Goal: Task Accomplishment & Management: Complete application form

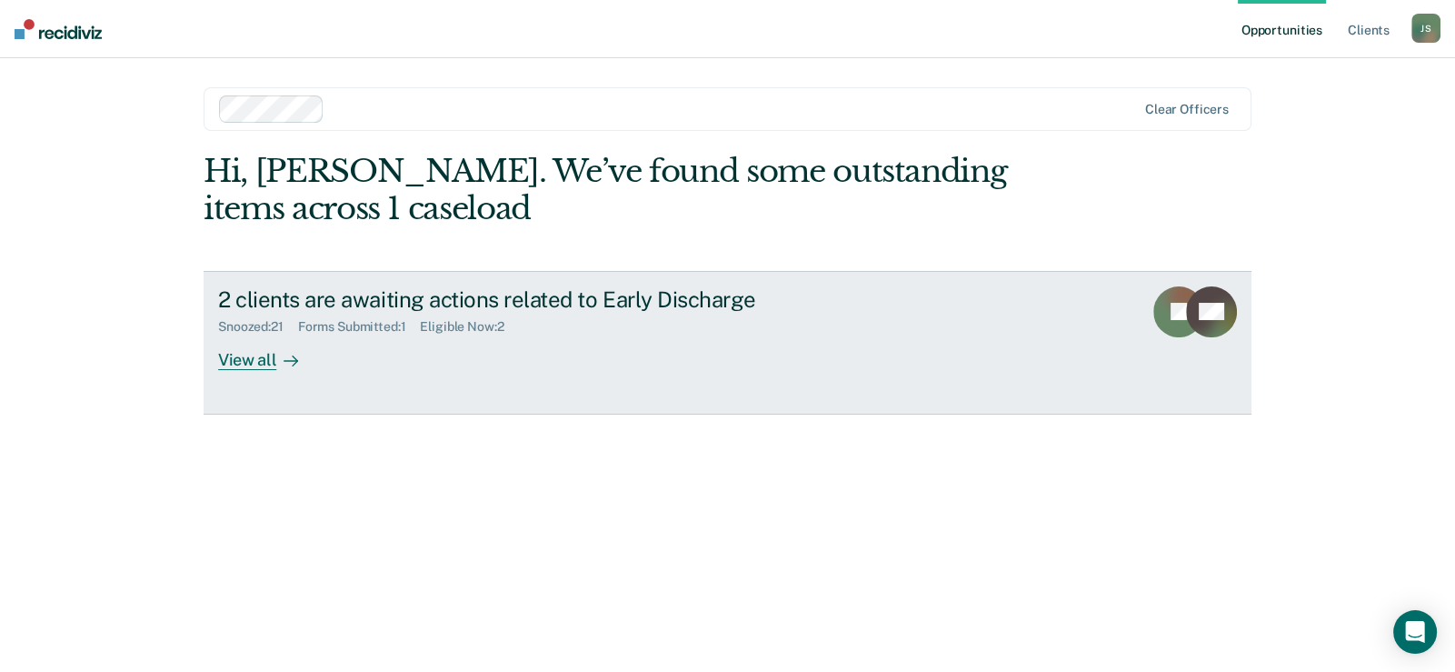
click at [465, 330] on div "Eligible Now : 2" at bounding box center [469, 326] width 98 height 15
click at [459, 324] on div "Eligible Now : 2" at bounding box center [469, 326] width 98 height 15
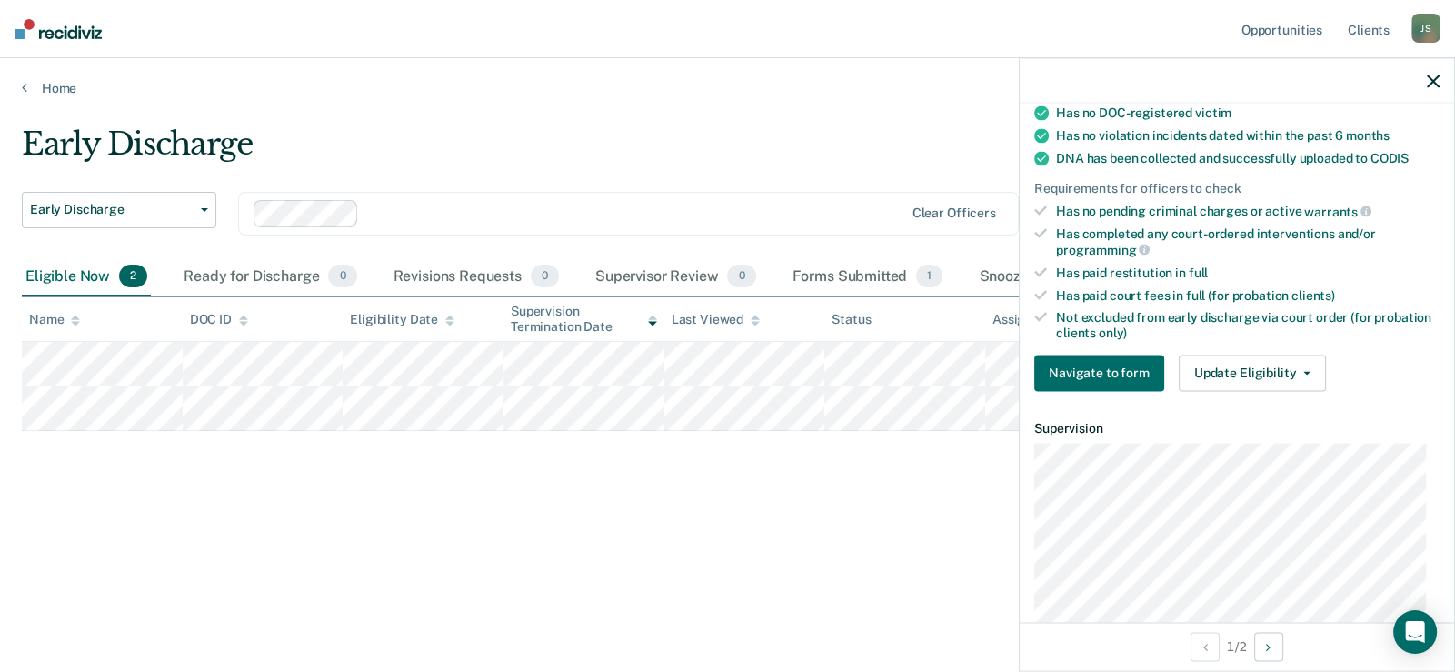
scroll to position [454, 0]
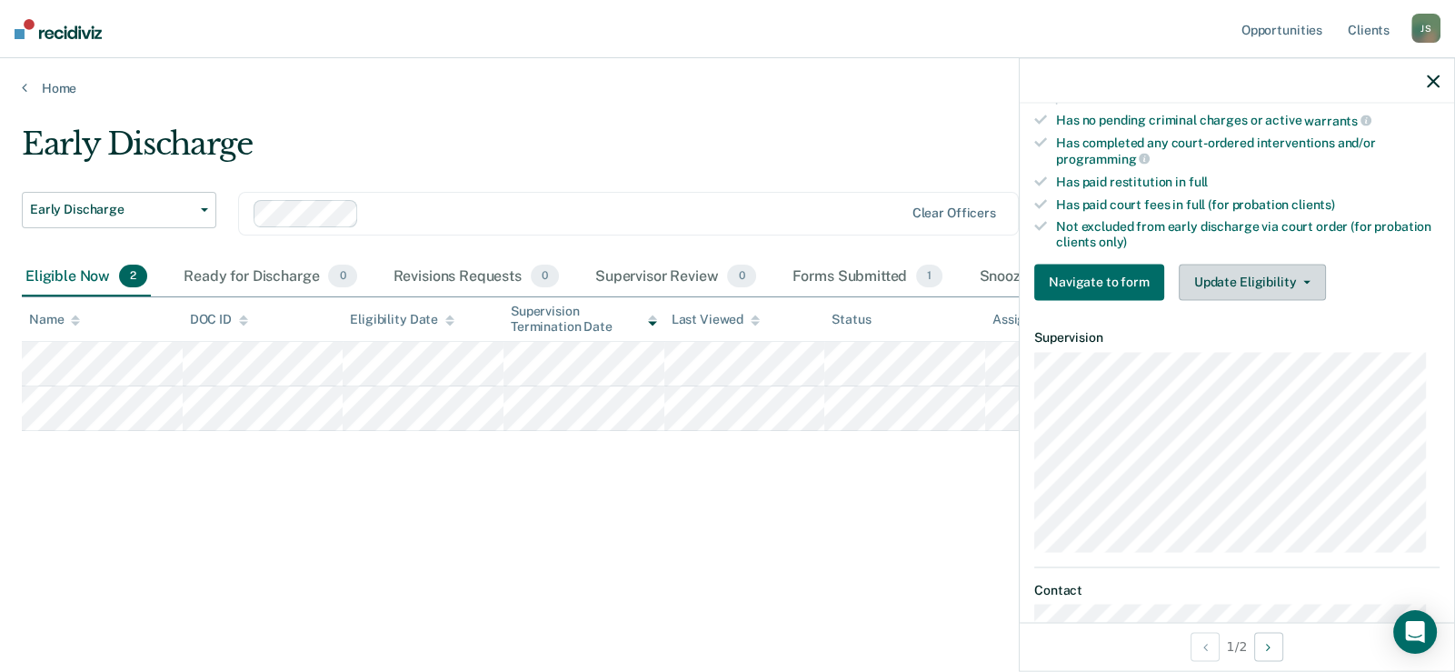
click at [1270, 272] on button "Update Eligibility" at bounding box center [1252, 282] width 147 height 36
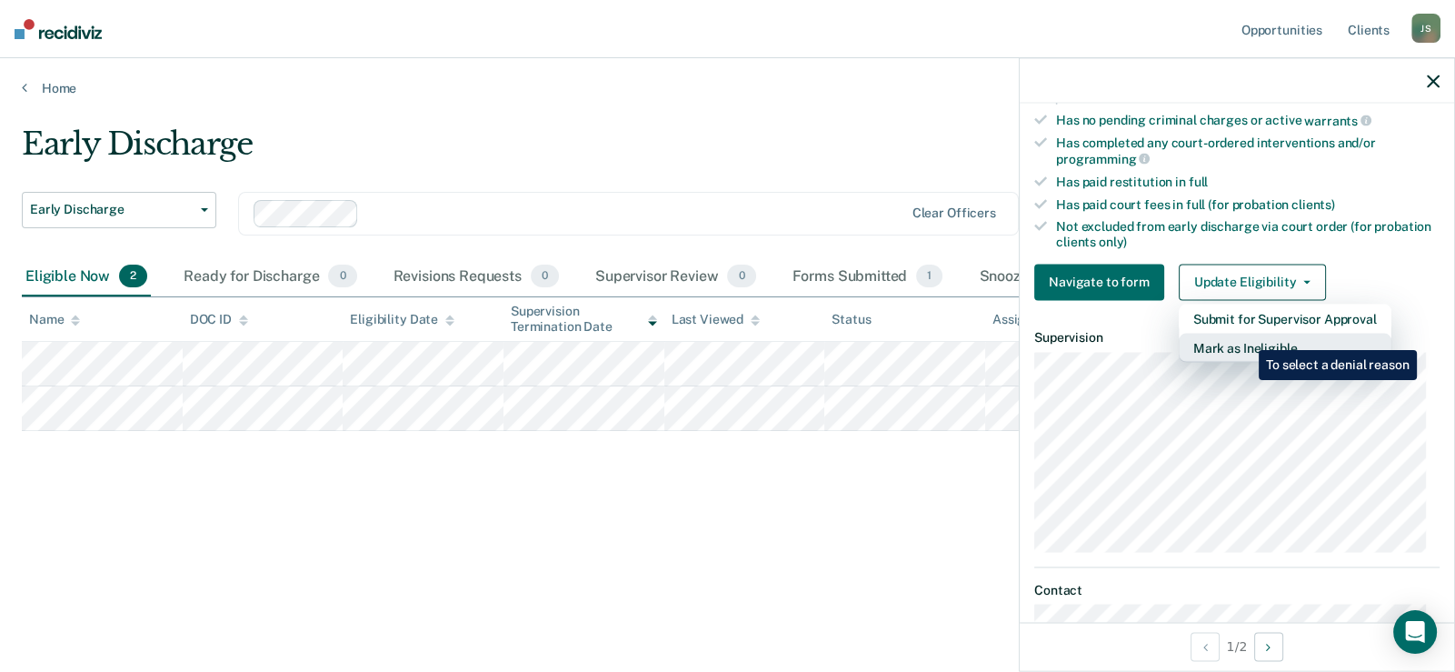
click at [1245, 336] on button "Mark as Ineligible" at bounding box center [1285, 347] width 213 height 29
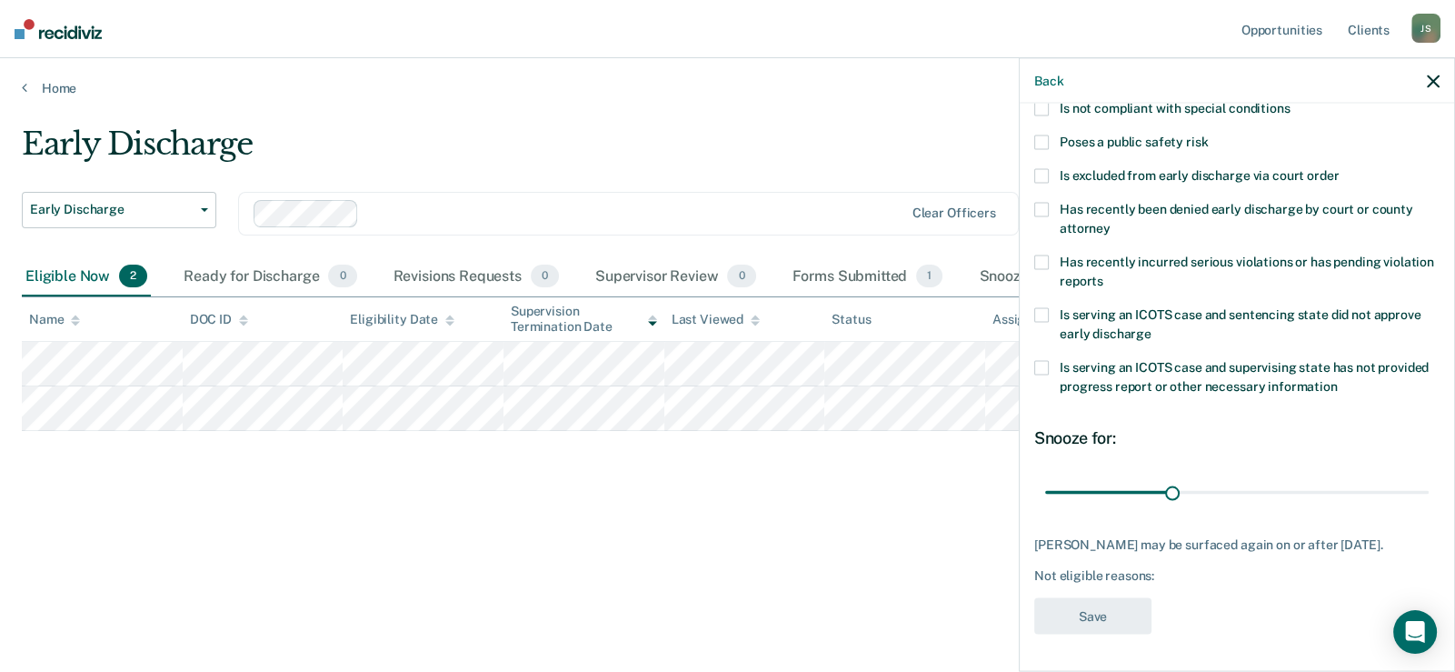
scroll to position [254, 0]
click at [1161, 573] on div "Not eligible reasons:" at bounding box center [1236, 574] width 405 height 15
click at [1152, 576] on div "Not eligible reasons:" at bounding box center [1236, 574] width 405 height 15
click at [1150, 576] on div "Not eligible reasons:" at bounding box center [1236, 574] width 405 height 15
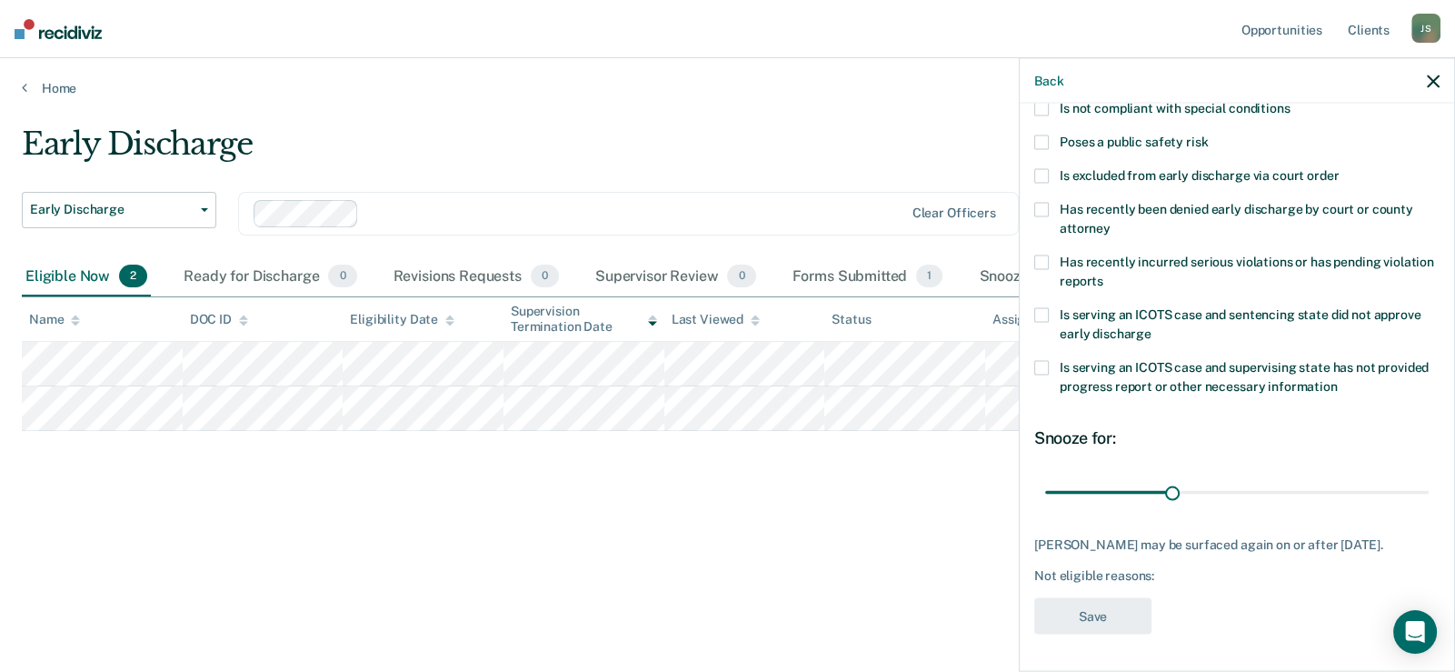
click at [1095, 580] on div "Not eligible reasons:" at bounding box center [1236, 574] width 405 height 15
click at [1070, 572] on div "Not eligible reasons:" at bounding box center [1236, 574] width 405 height 15
click at [1150, 572] on div "Not eligible reasons:" at bounding box center [1236, 574] width 405 height 15
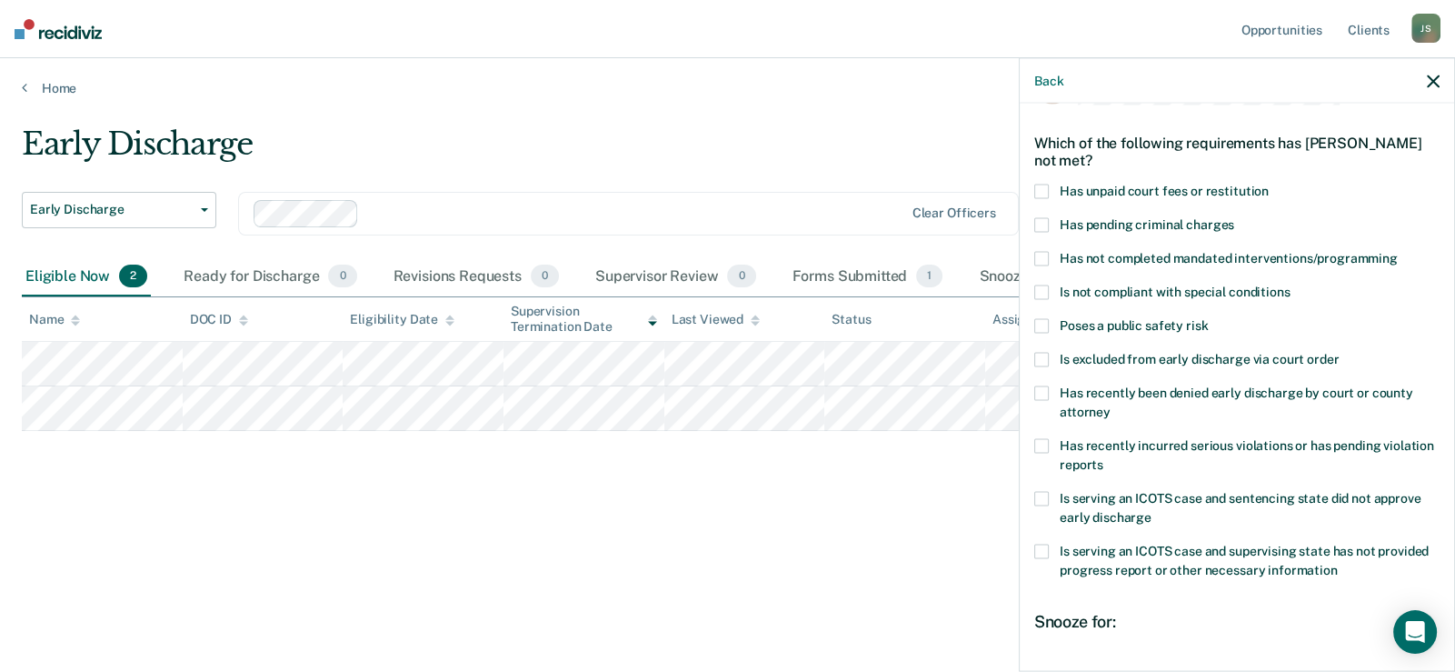
scroll to position [90, 0]
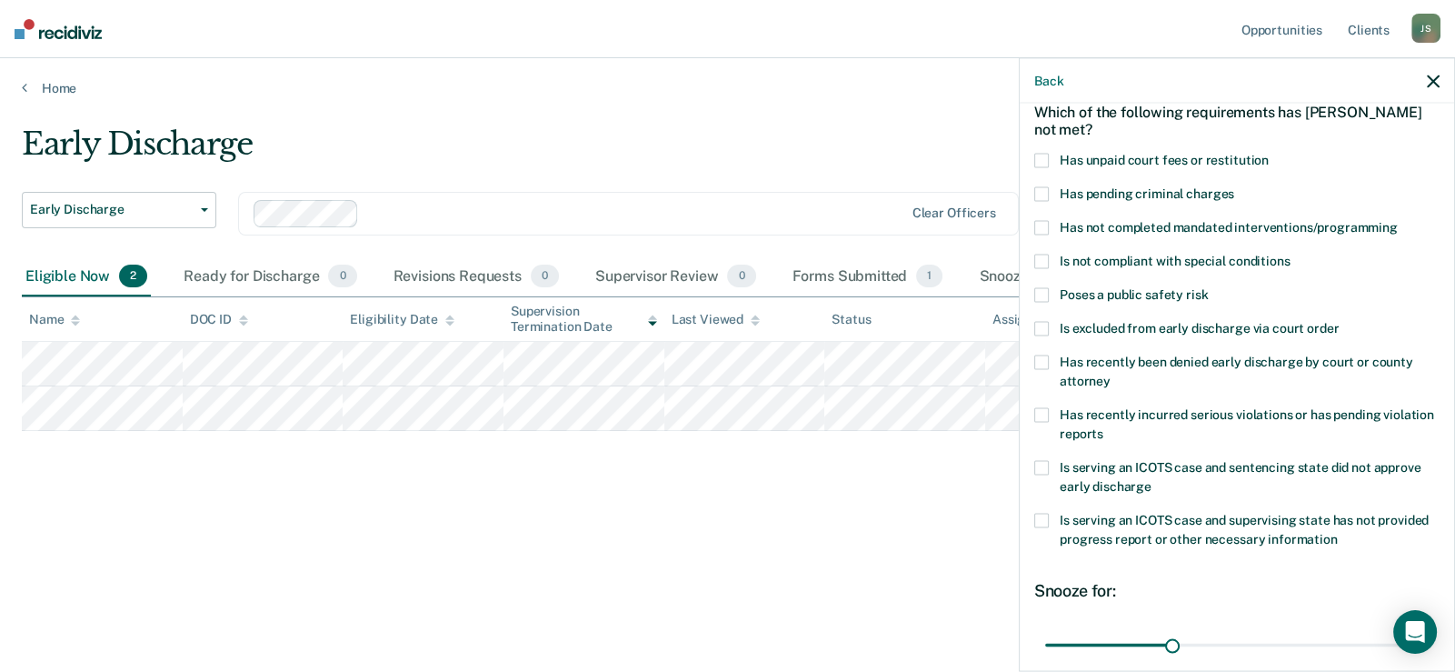
click at [1039, 293] on span at bounding box center [1041, 294] width 15 height 15
click at [1208, 287] on input "Poses a public safety risk" at bounding box center [1208, 287] width 0 height 0
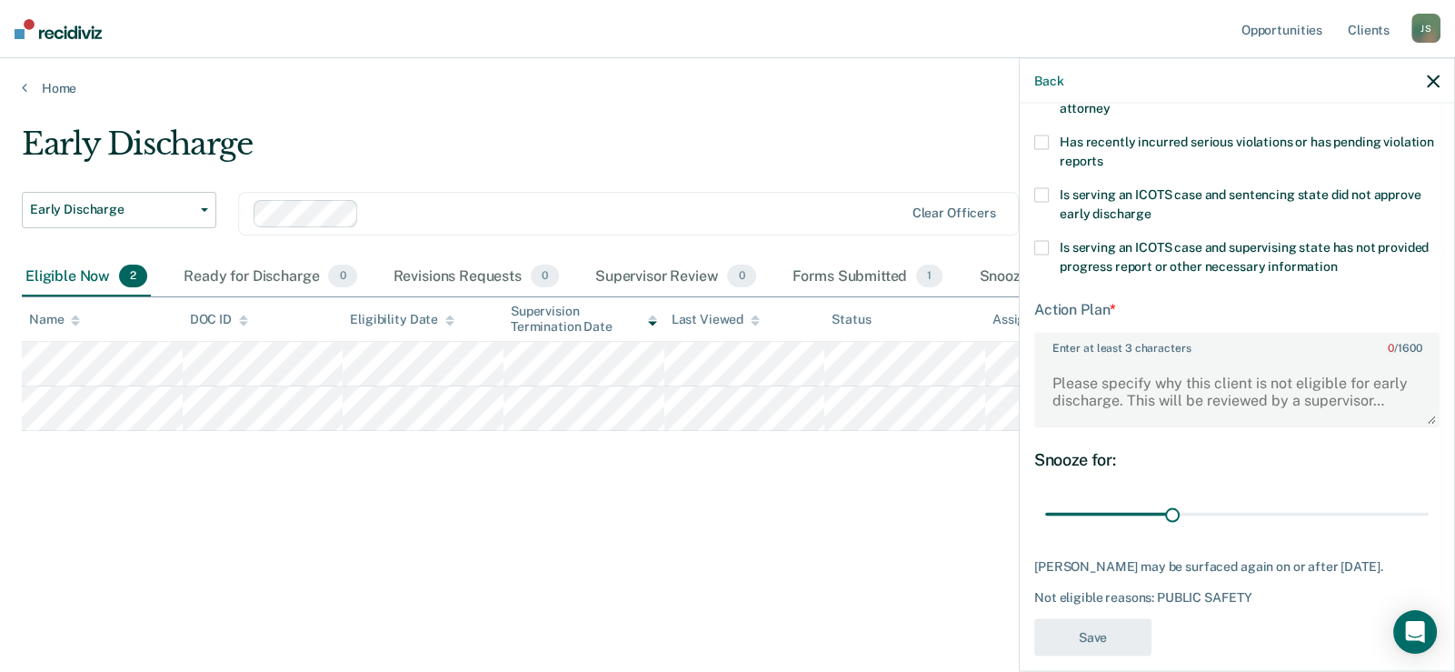
scroll to position [363, 0]
click at [1113, 454] on div "Snooze for:" at bounding box center [1236, 459] width 405 height 20
click at [1115, 454] on div "Snooze for:" at bounding box center [1236, 459] width 405 height 20
click at [1110, 300] on div "*" at bounding box center [1113, 308] width 6 height 17
click at [1116, 301] on div "Action Plan *" at bounding box center [1236, 308] width 405 height 17
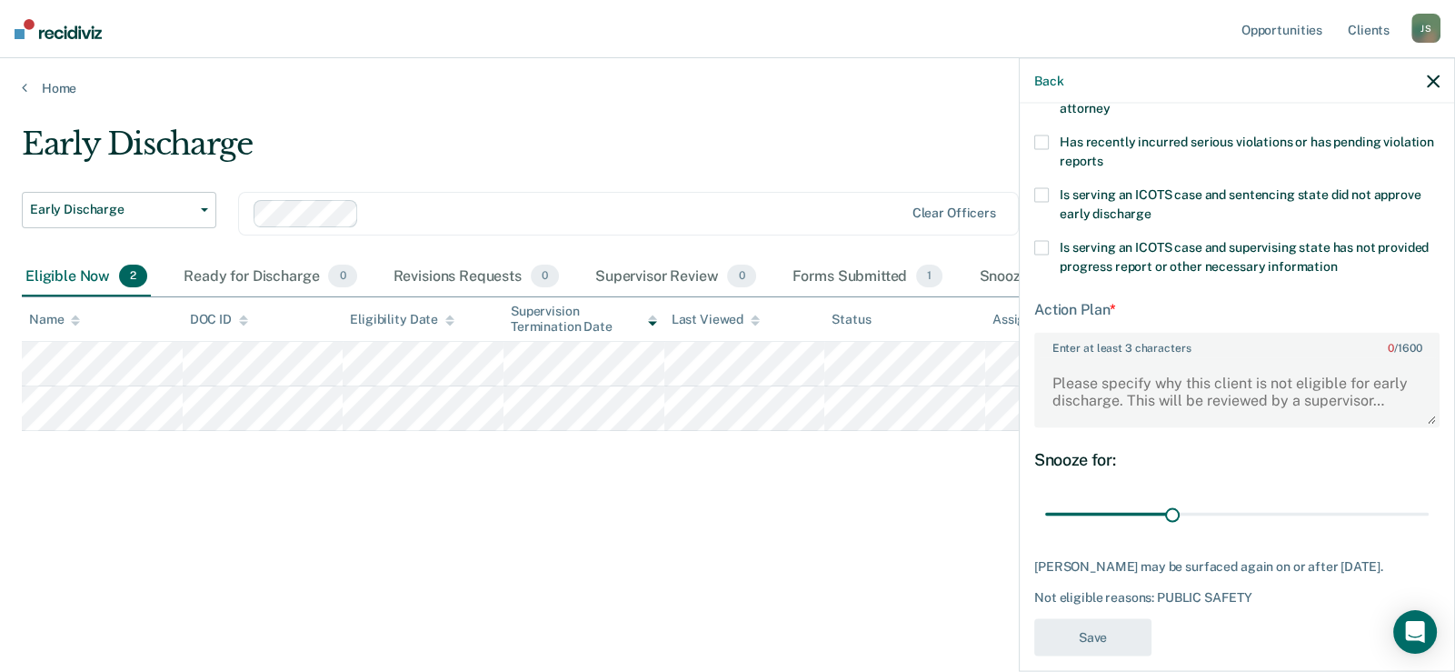
click at [1110, 305] on div "*" at bounding box center [1113, 308] width 6 height 17
click at [1100, 305] on div "Action Plan *" at bounding box center [1236, 308] width 405 height 17
click at [1094, 358] on textarea "Enter at least 3 characters 0 / 1600" at bounding box center [1237, 391] width 402 height 67
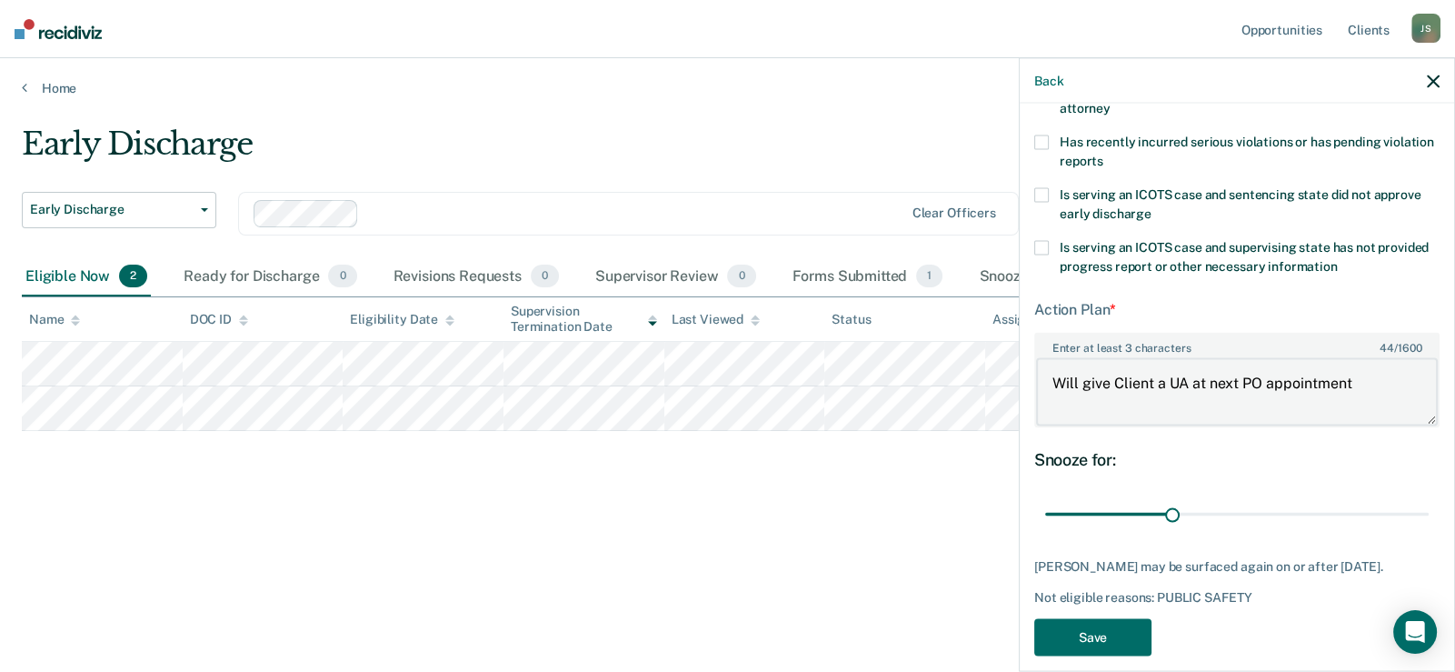
drag, startPoint x: 1352, startPoint y: 375, endPoint x: 1053, endPoint y: 382, distance: 299.1
click at [1053, 382] on textarea "Will give Client a UA at next PO appointment" at bounding box center [1237, 391] width 402 height 67
type textarea "Will give Client a UA at next PO appointment"
click at [1077, 644] on button "Save" at bounding box center [1092, 637] width 117 height 37
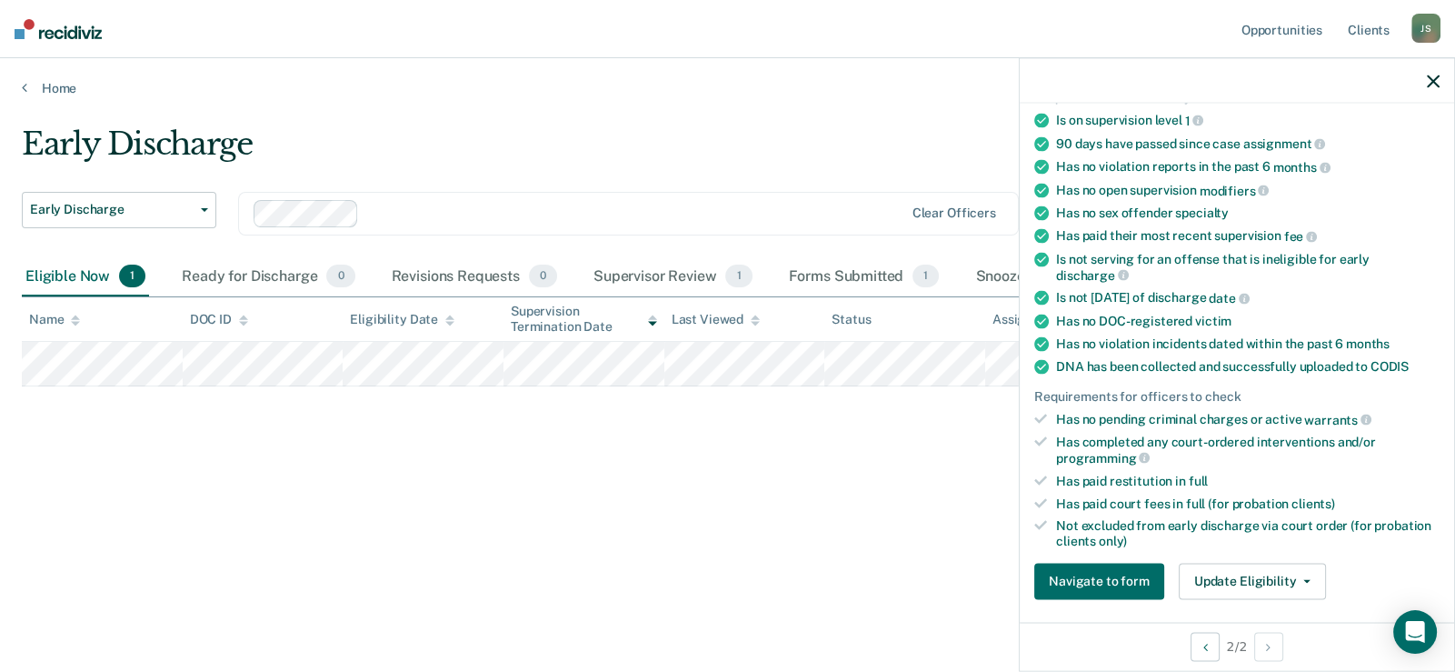
scroll to position [0, 0]
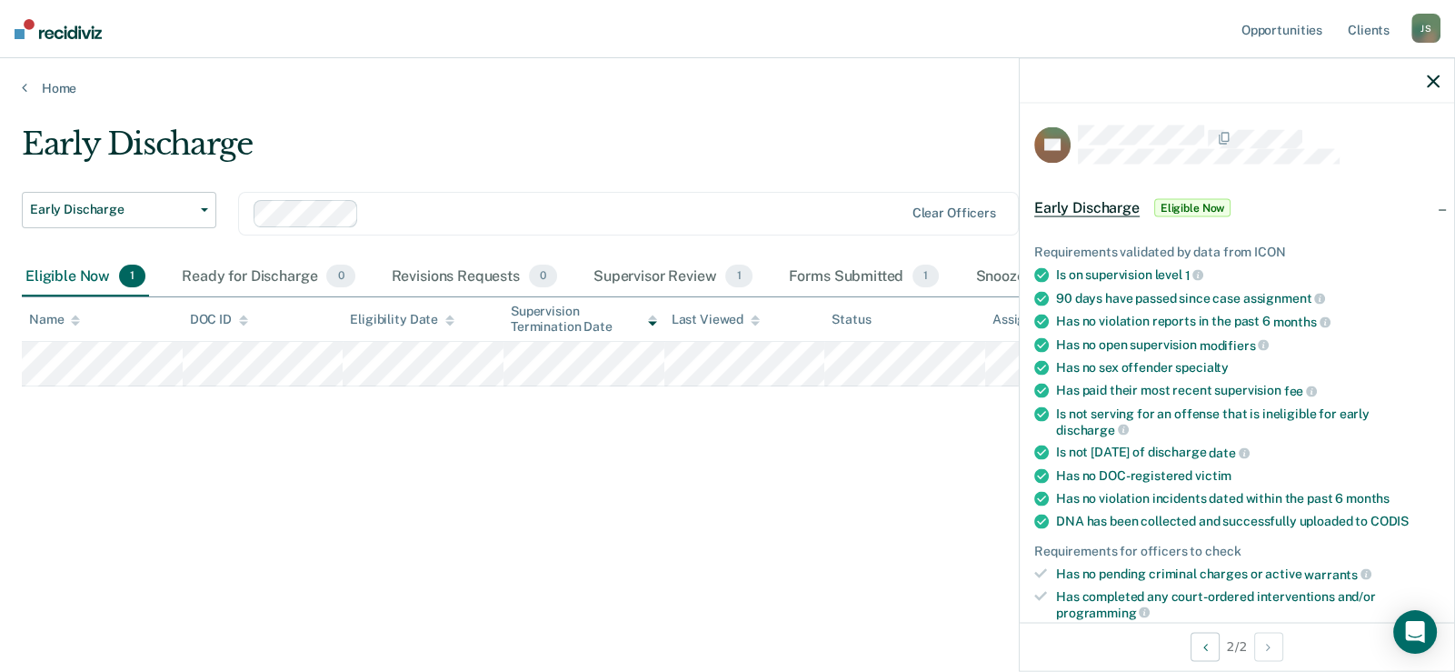
click at [1204, 208] on span "Eligible Now" at bounding box center [1192, 208] width 77 height 18
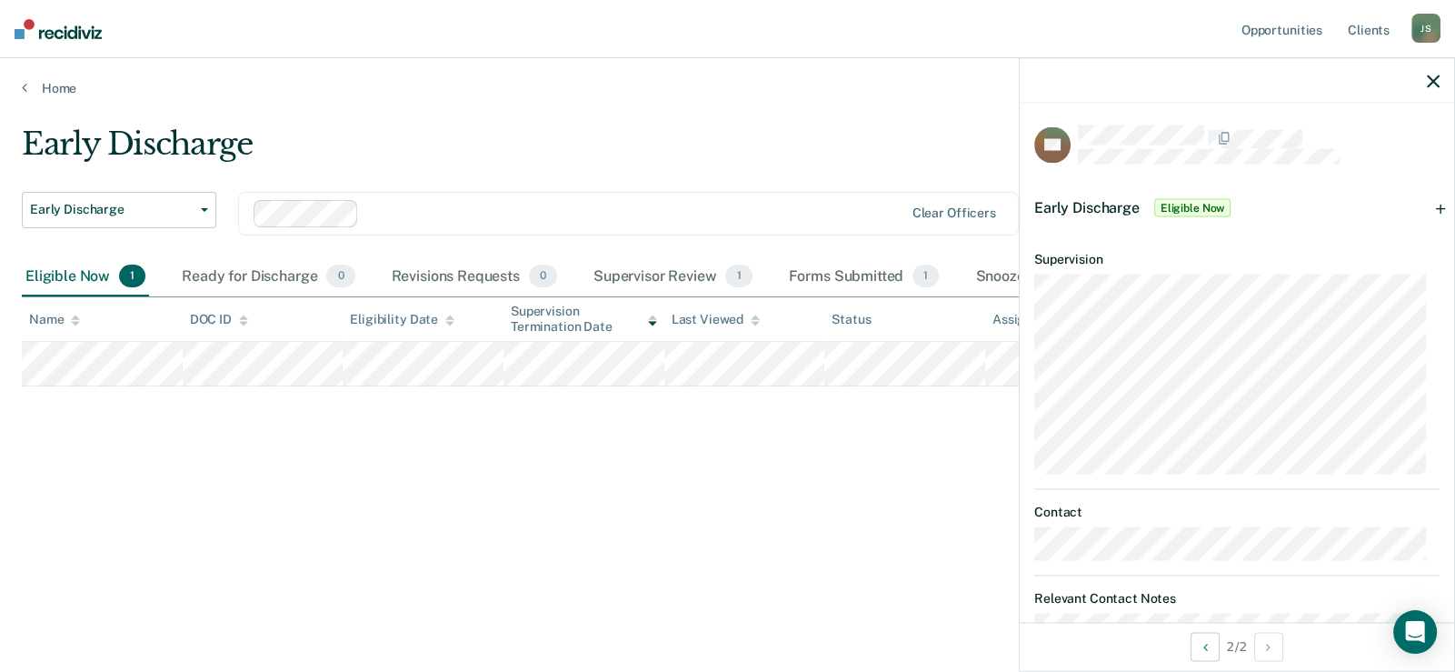
click at [1184, 203] on span "Eligible Now" at bounding box center [1192, 208] width 77 height 18
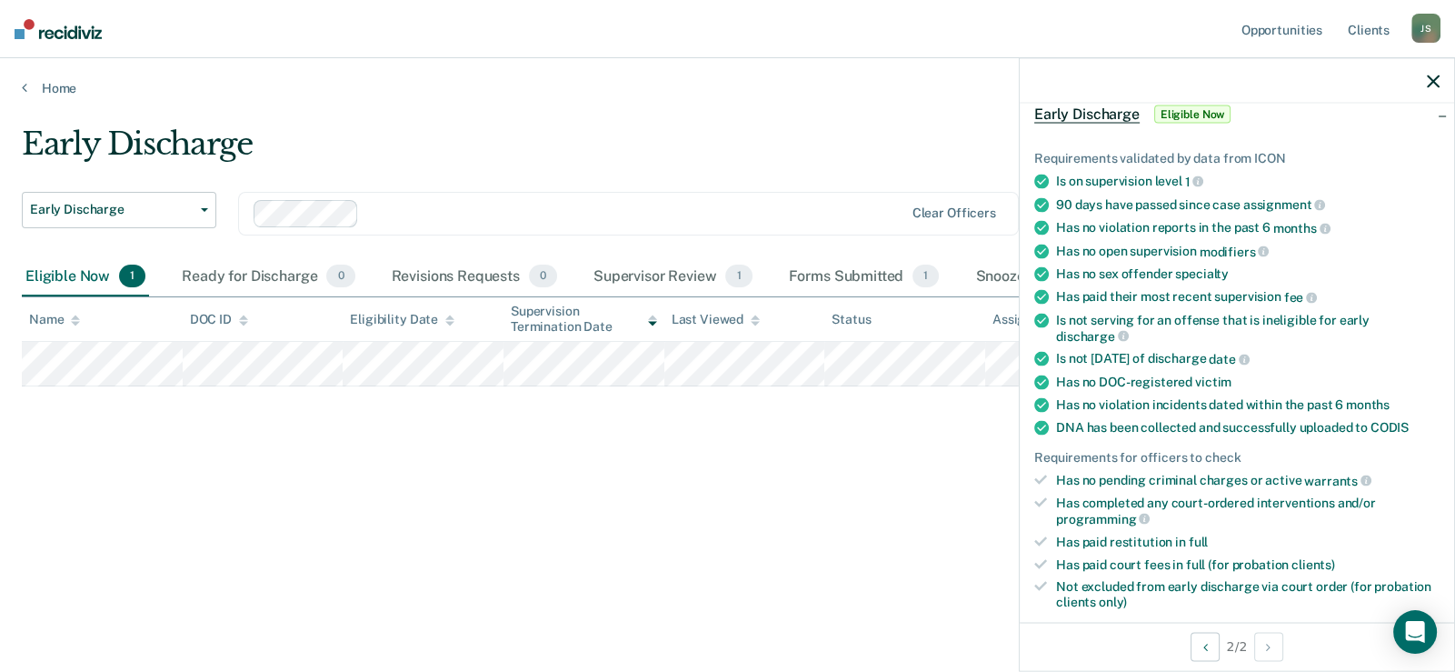
scroll to position [273, 0]
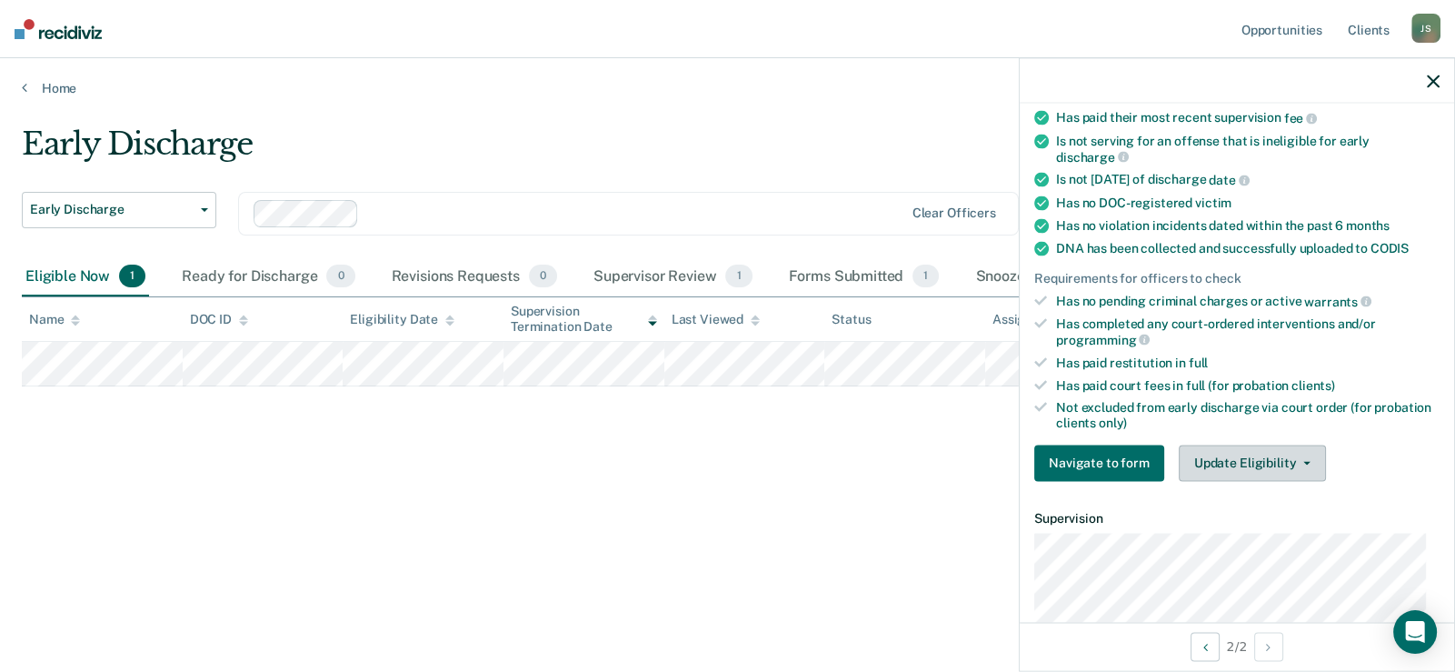
click at [1235, 460] on button "Update Eligibility" at bounding box center [1252, 462] width 147 height 36
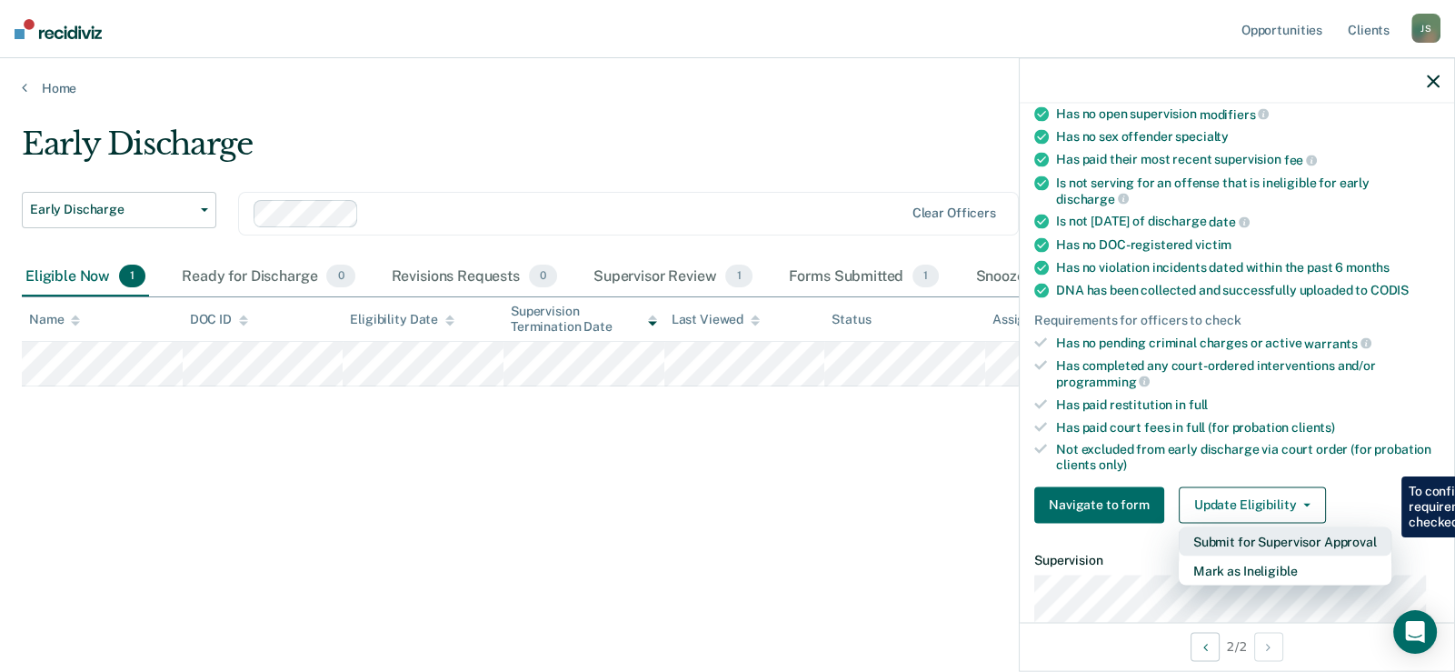
scroll to position [454, 0]
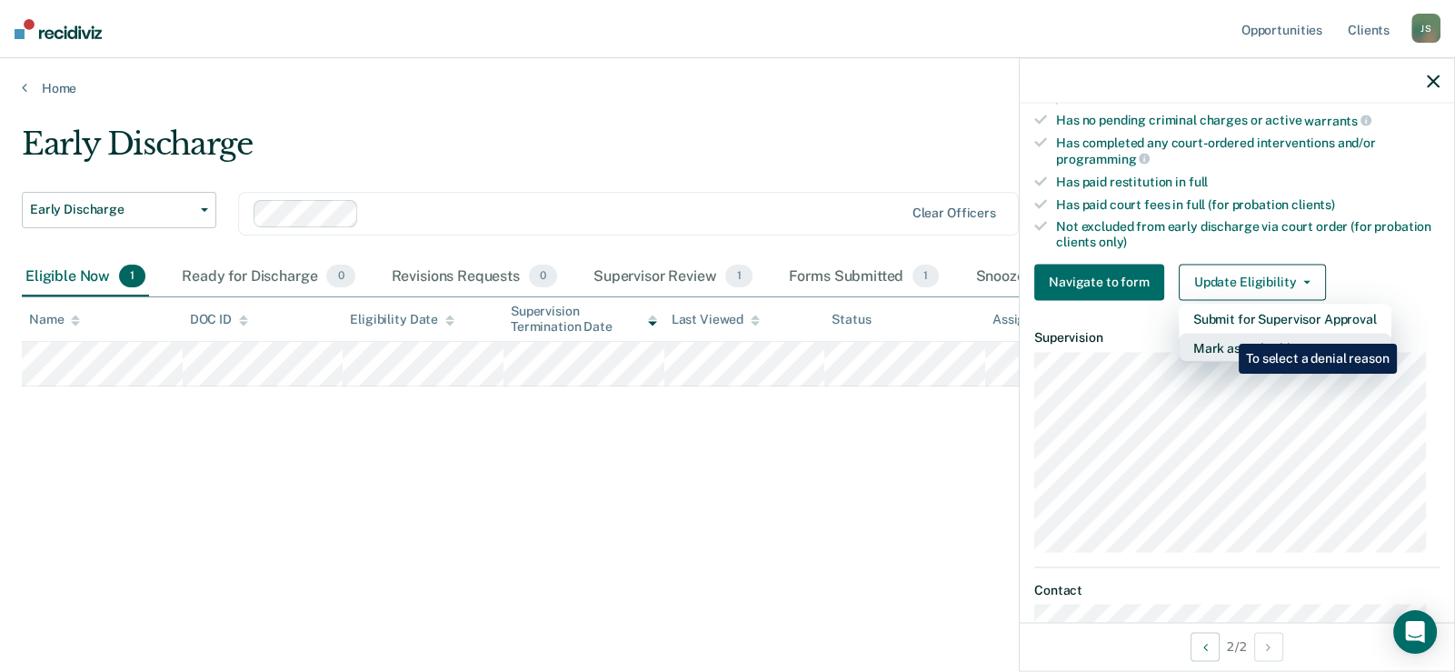
click at [1226, 333] on button "Mark as Ineligible" at bounding box center [1285, 347] width 213 height 29
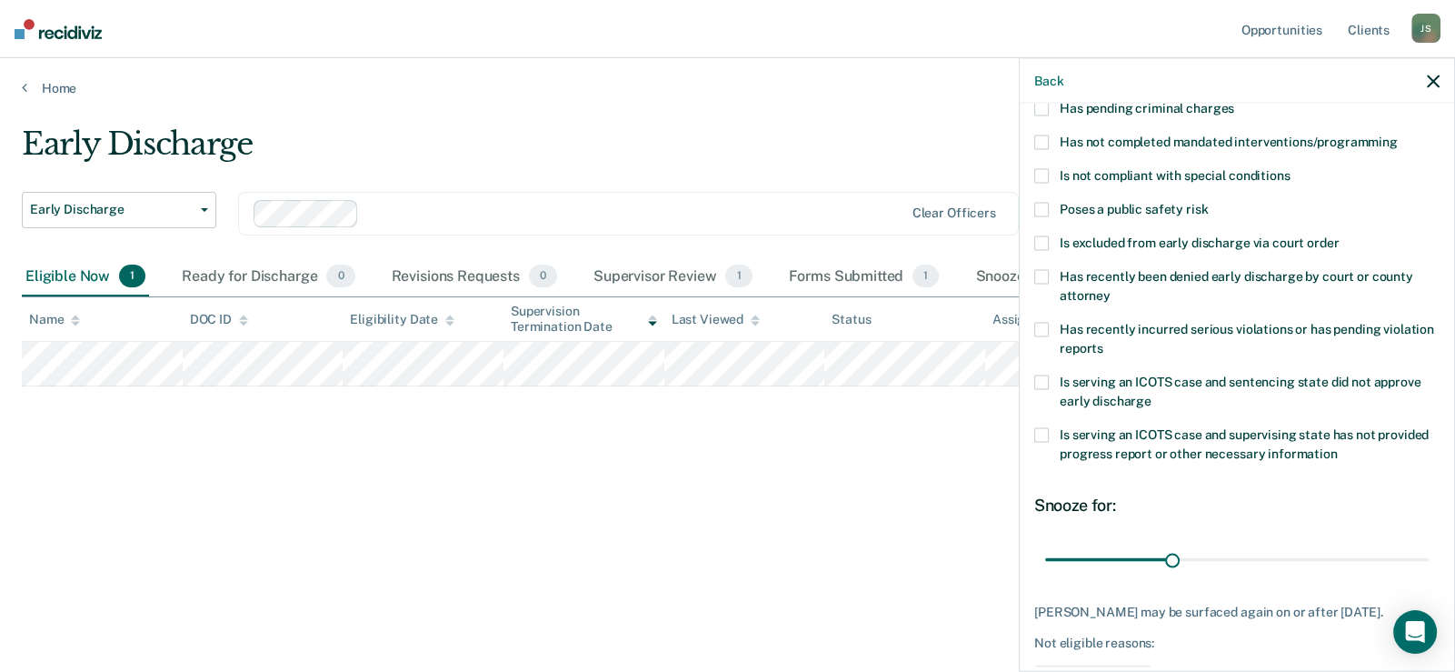
scroll to position [148, 0]
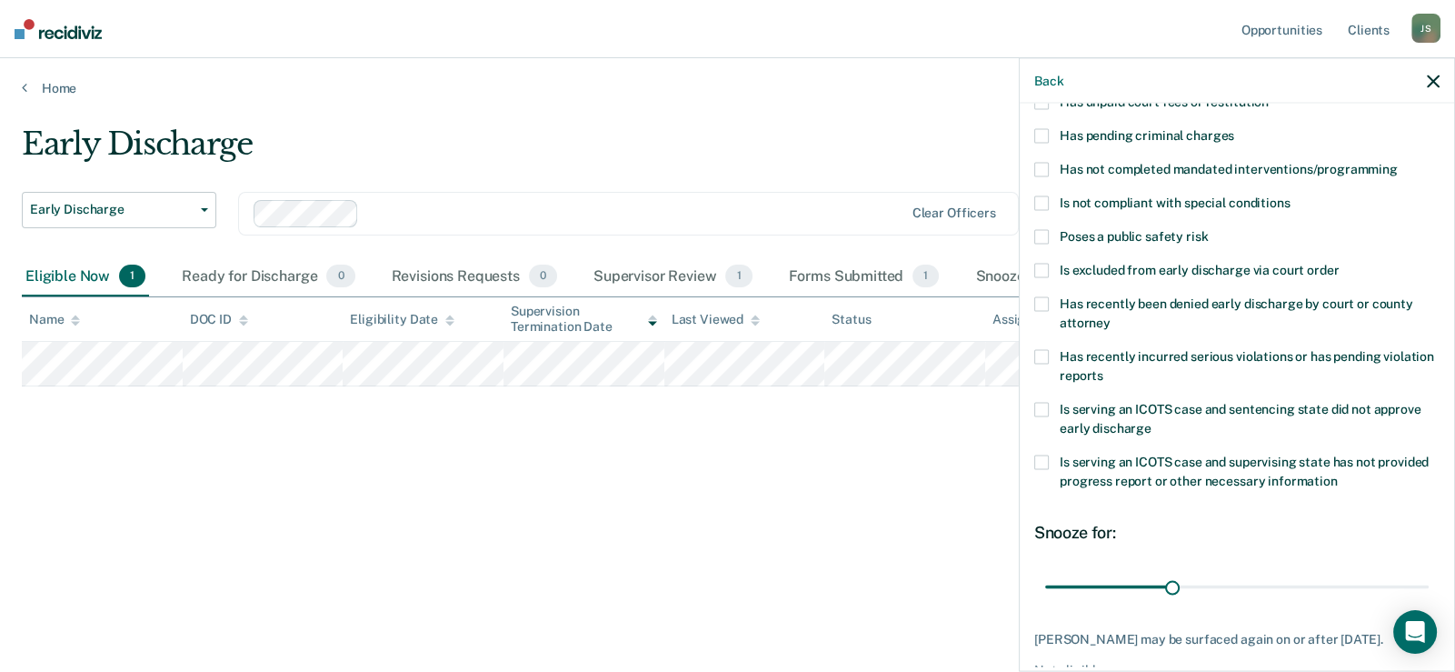
drag, startPoint x: 1044, startPoint y: 233, endPoint x: 1063, endPoint y: 249, distance: 24.5
click at [1045, 233] on span at bounding box center [1041, 236] width 15 height 15
click at [1208, 229] on input "Poses a public safety risk" at bounding box center [1208, 229] width 0 height 0
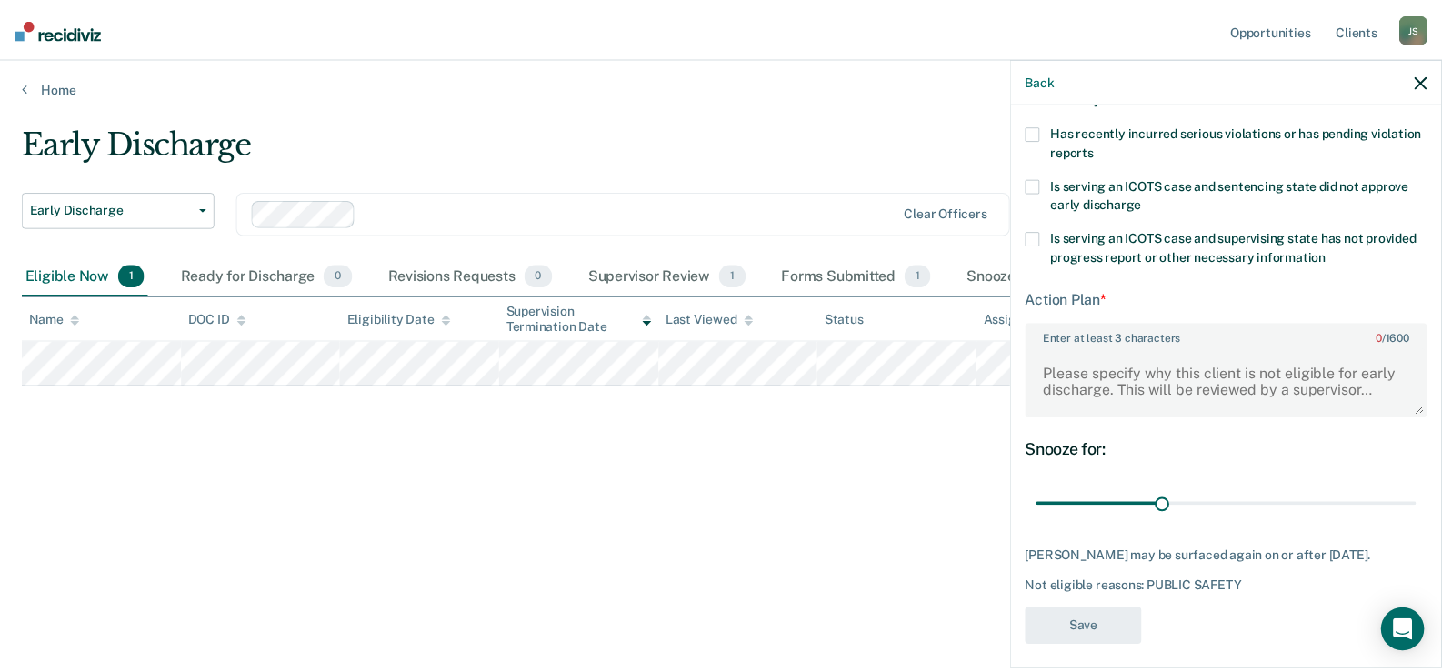
scroll to position [379, 0]
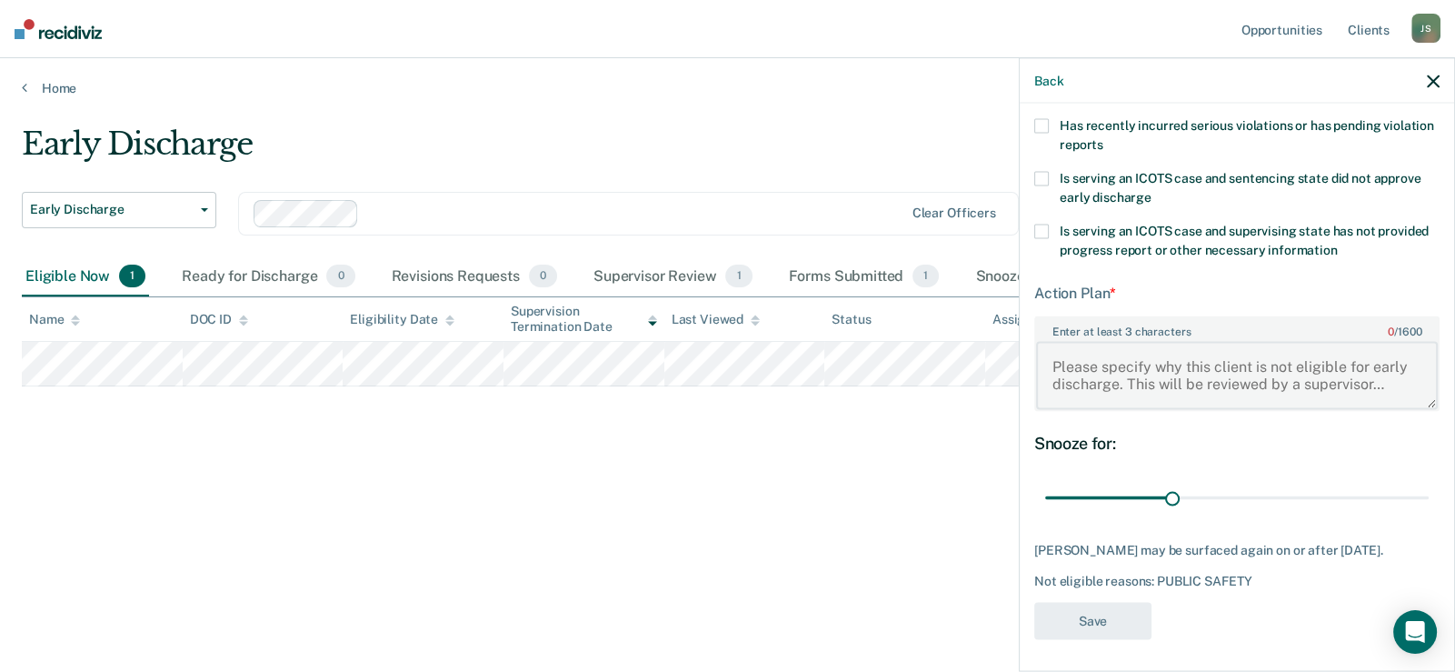
click at [1098, 358] on textarea "Enter at least 3 characters 0 / 1600" at bounding box center [1237, 375] width 402 height 67
paste textarea "Will give Client a UA at next PO appointment"
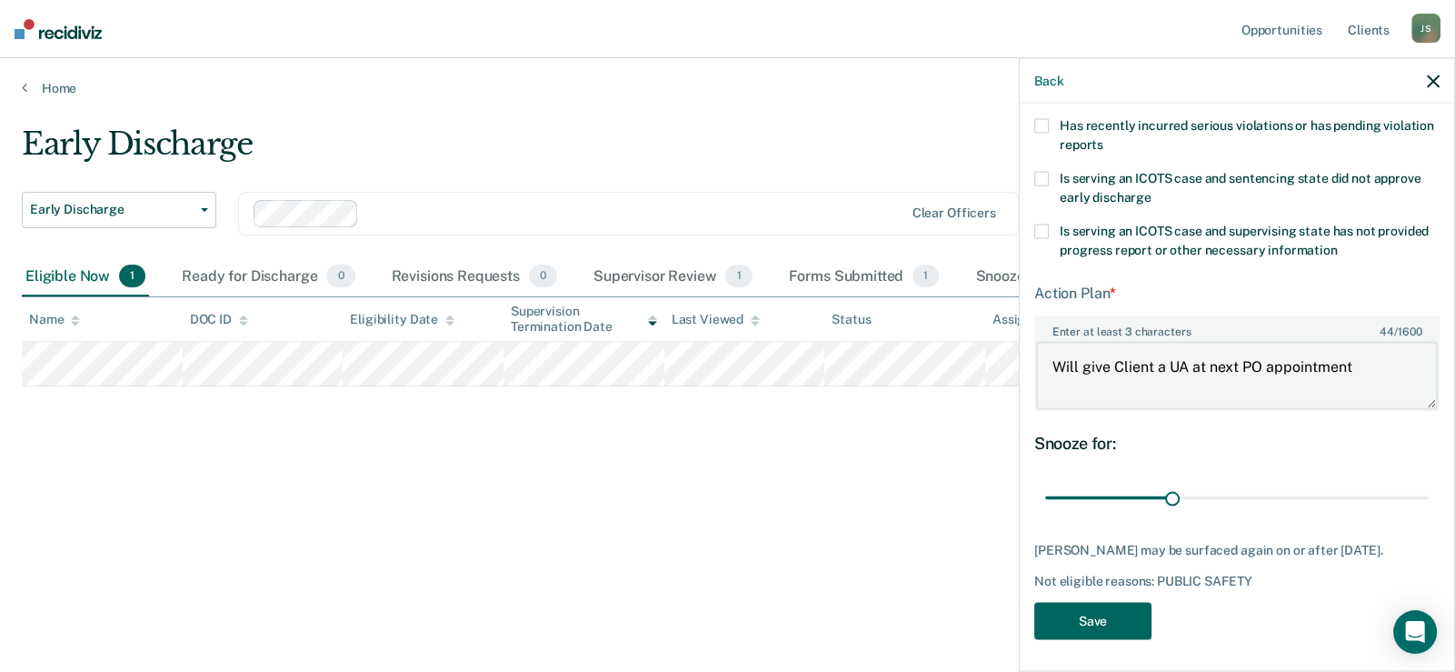
type textarea "Will give Client a UA at next PO appointment"
click at [1100, 616] on button "Save" at bounding box center [1092, 621] width 117 height 37
